Goal: Information Seeking & Learning: Learn about a topic

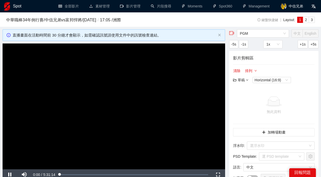
click at [90, 80] on video "Video Player" at bounding box center [114, 105] width 223 height 125
click at [73, 8] on link "全部影片" at bounding box center [69, 6] width 21 height 4
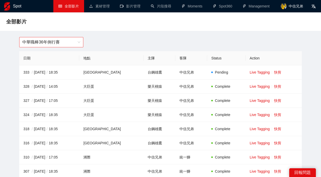
click at [75, 39] on span "中華職棒36年例行賽" at bounding box center [51, 42] width 58 height 10
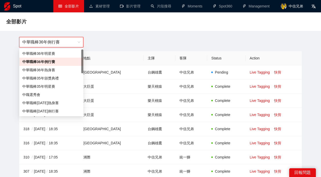
click at [118, 59] on th "地點" at bounding box center [111, 58] width 64 height 14
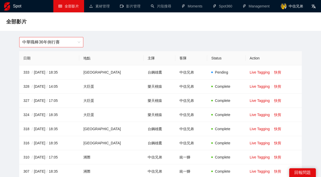
click at [55, 42] on span "中華職棒36年例行賽" at bounding box center [51, 42] width 58 height 10
click at [263, 12] on li "Management" at bounding box center [256, 6] width 37 height 12
